Goal: Navigation & Orientation: Find specific page/section

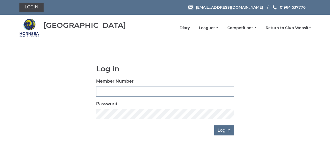
click at [108, 88] on input "Member Number" at bounding box center [165, 92] width 138 height 10
type input "0790"
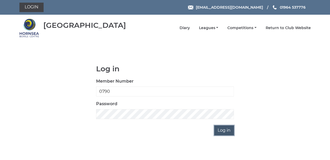
click at [222, 130] on input "Log in" at bounding box center [224, 130] width 20 height 10
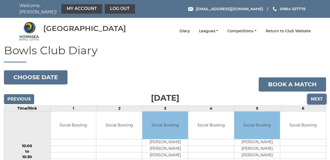
click at [320, 97] on input "Next" at bounding box center [316, 99] width 19 height 10
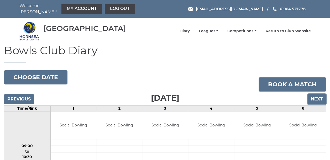
click at [317, 97] on input "Next" at bounding box center [316, 99] width 19 height 10
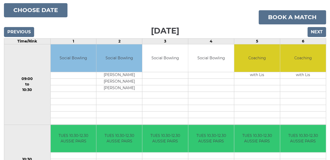
scroll to position [66, 0]
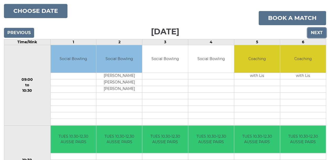
click at [314, 30] on input "Next" at bounding box center [316, 33] width 19 height 10
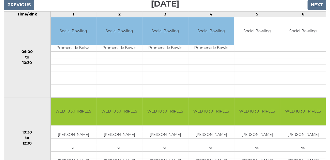
scroll to position [77, 0]
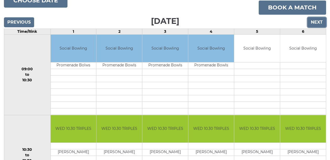
click at [321, 19] on input "Next" at bounding box center [316, 22] width 19 height 10
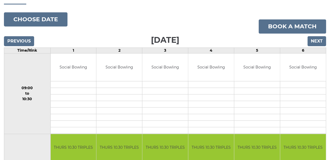
scroll to position [51, 0]
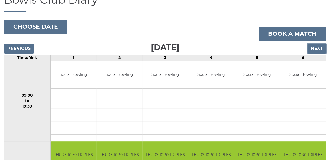
click at [316, 45] on input "Next" at bounding box center [316, 49] width 19 height 10
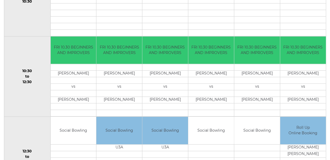
scroll to position [24, 0]
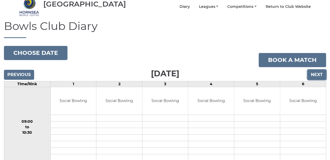
click at [318, 70] on input "Next" at bounding box center [316, 75] width 19 height 10
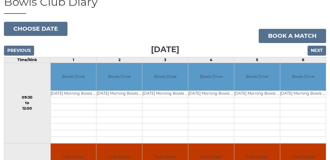
scroll to position [47, 0]
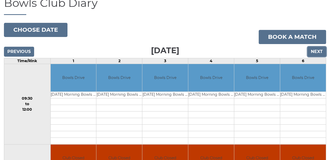
click at [321, 49] on input "Next" at bounding box center [316, 52] width 19 height 10
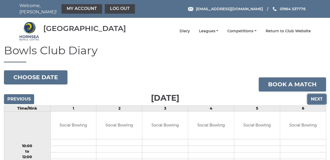
click at [322, 98] on input "Next" at bounding box center [316, 99] width 19 height 10
click at [318, 95] on input "Next" at bounding box center [316, 99] width 19 height 10
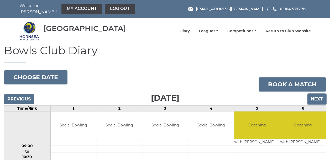
click at [315, 97] on input "Next" at bounding box center [316, 99] width 19 height 10
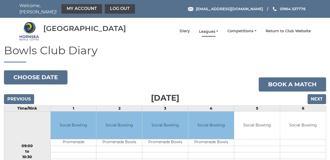
click at [207, 29] on link "Leagues" at bounding box center [208, 31] width 19 height 5
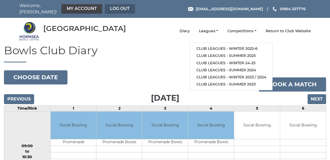
click at [112, 7] on link "Log out" at bounding box center [120, 8] width 30 height 9
